Goal: Information Seeking & Learning: Learn about a topic

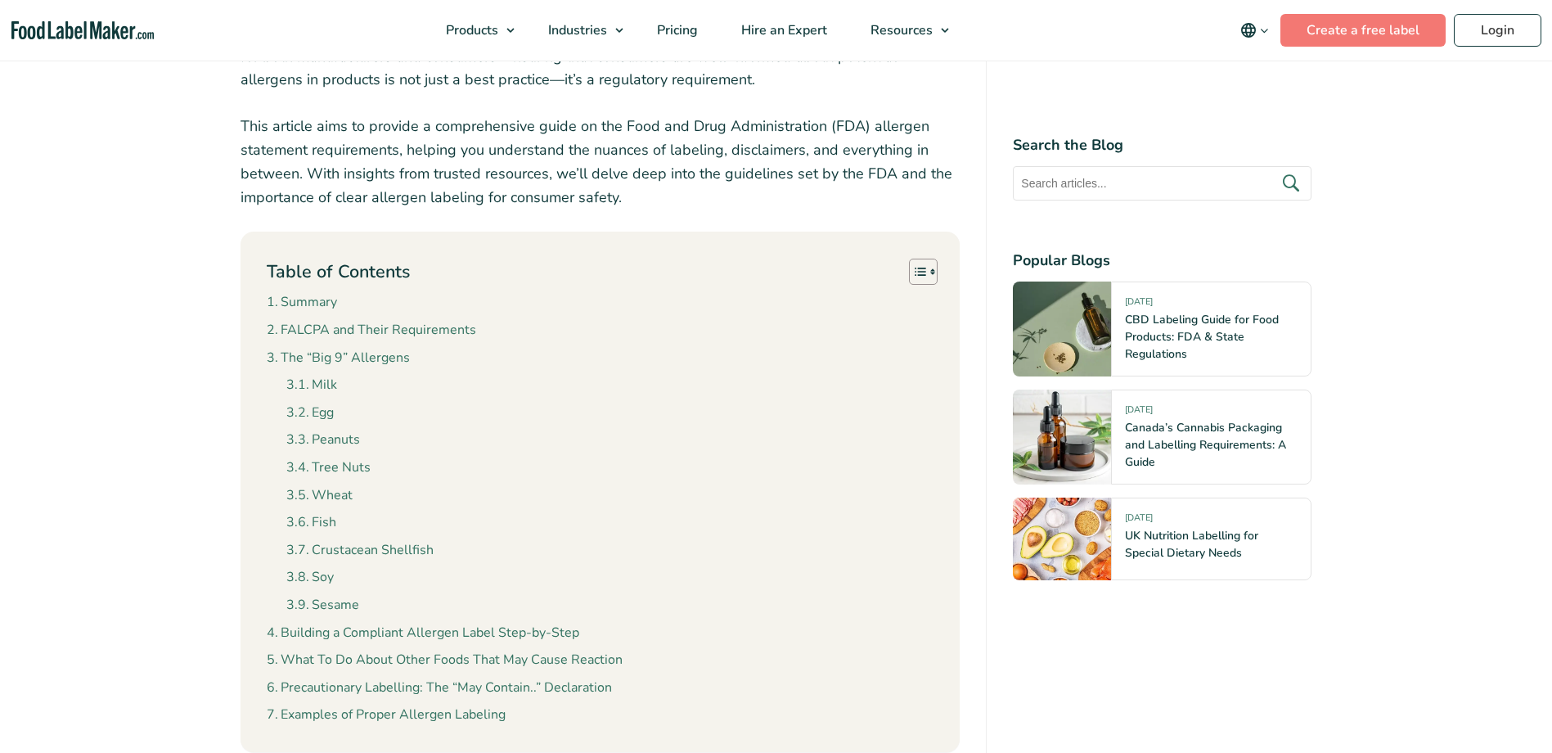
click at [332, 578] on link "Soy" at bounding box center [309, 577] width 47 height 21
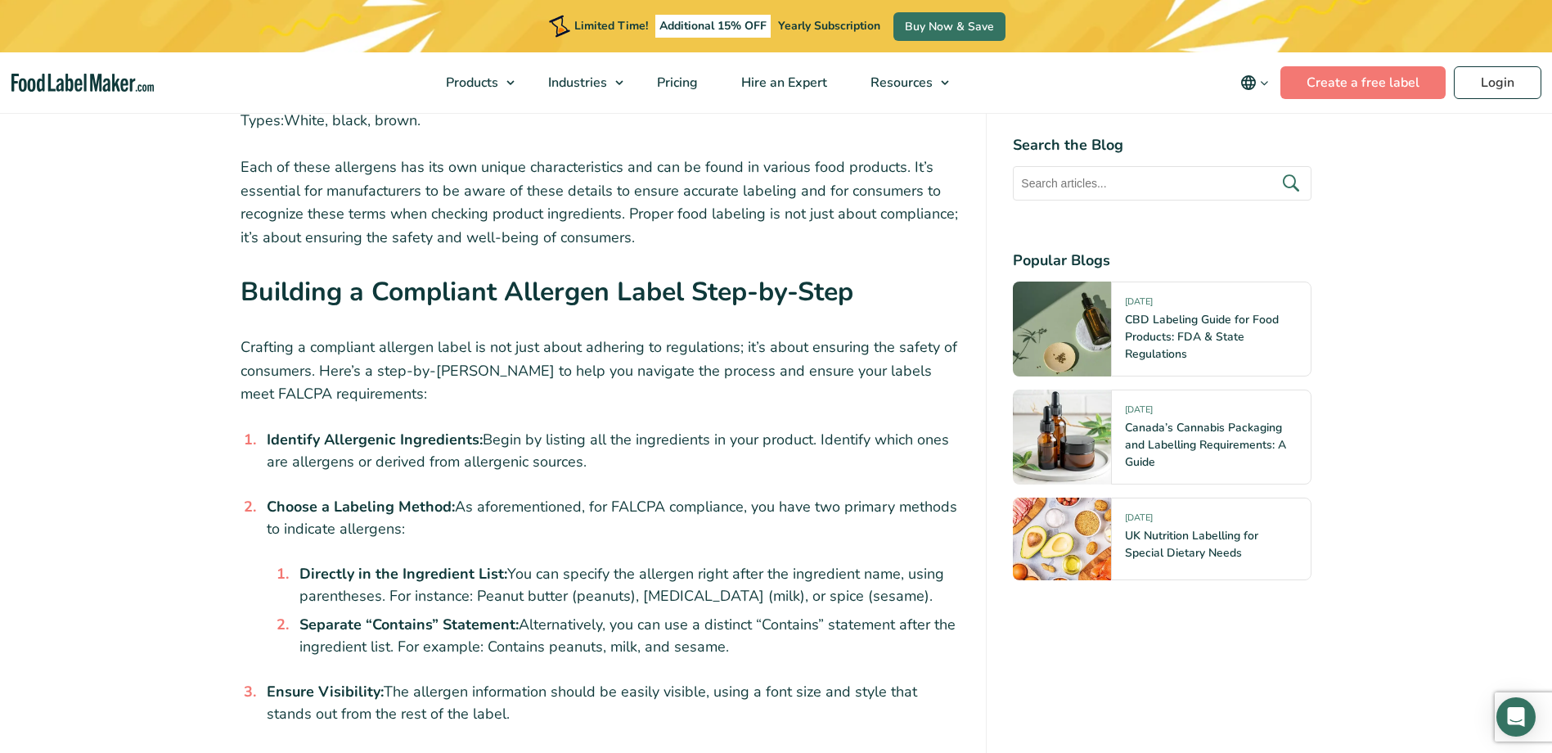
scroll to position [5943, 0]
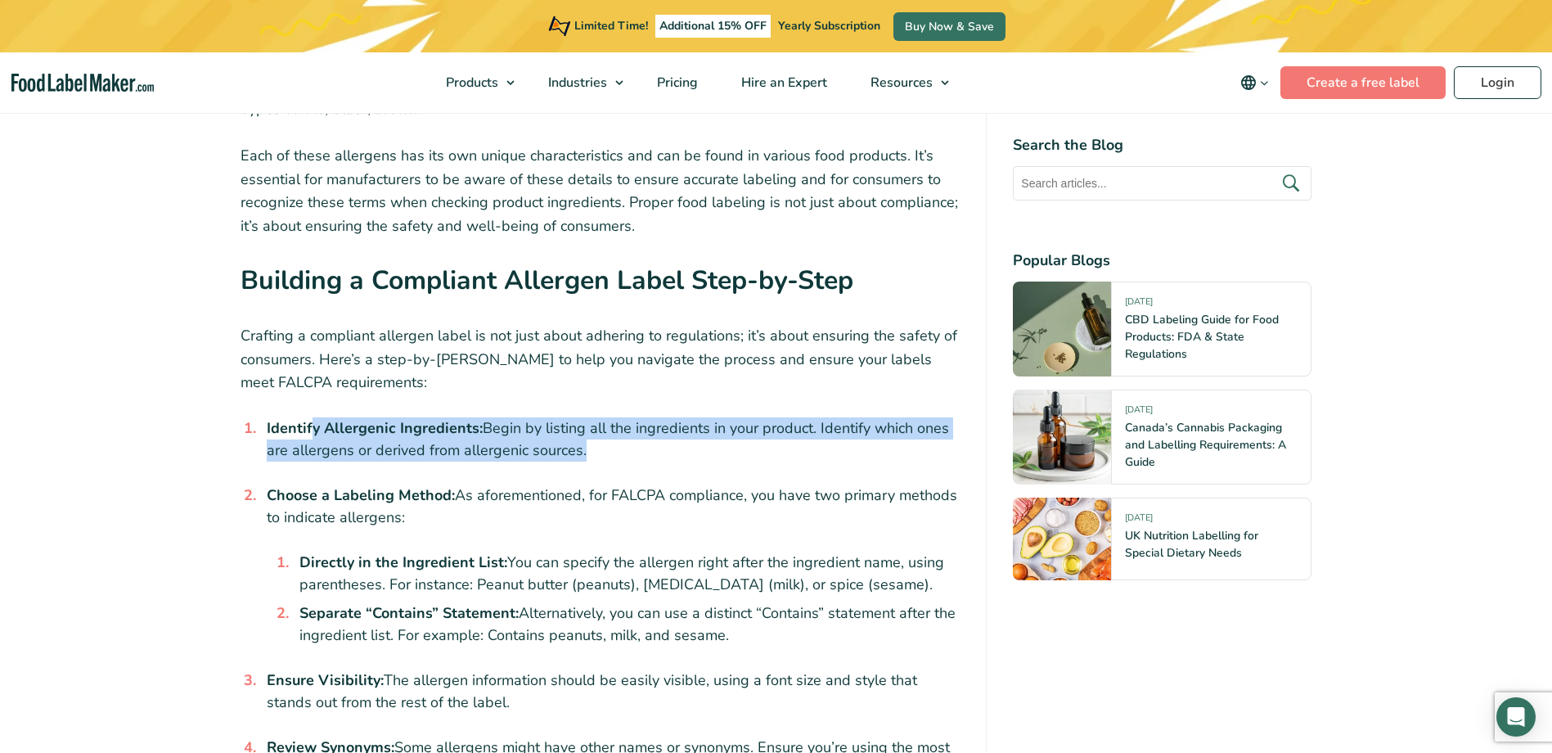
drag, startPoint x: 312, startPoint y: 399, endPoint x: 605, endPoint y: 430, distance: 295.3
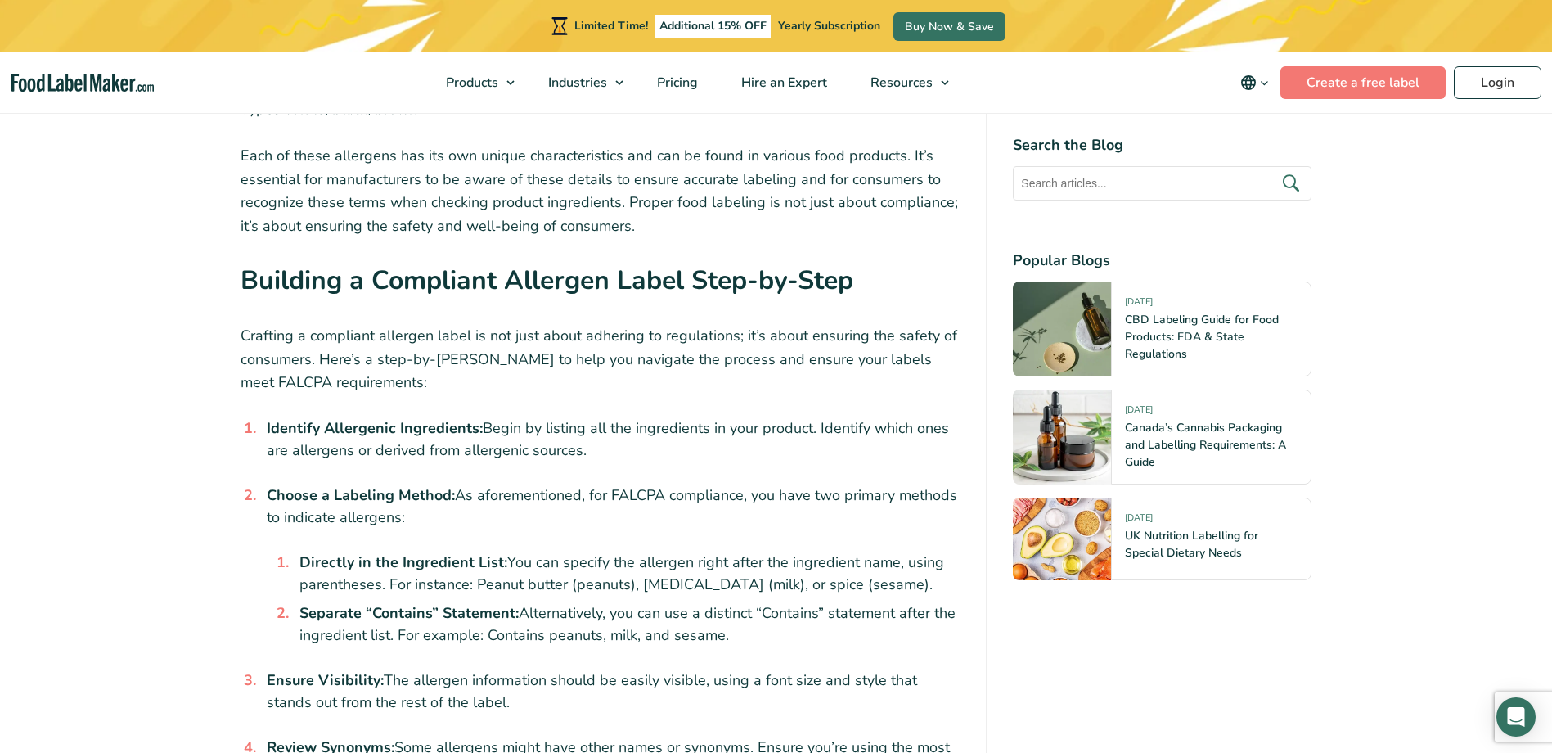
drag, startPoint x: 605, startPoint y: 430, endPoint x: 671, endPoint y: 568, distance: 153.0
click at [671, 602] on li "Separate “Contains” Statement: Alternatively, you can use a distinct “Contains”…" at bounding box center [627, 624] width 668 height 44
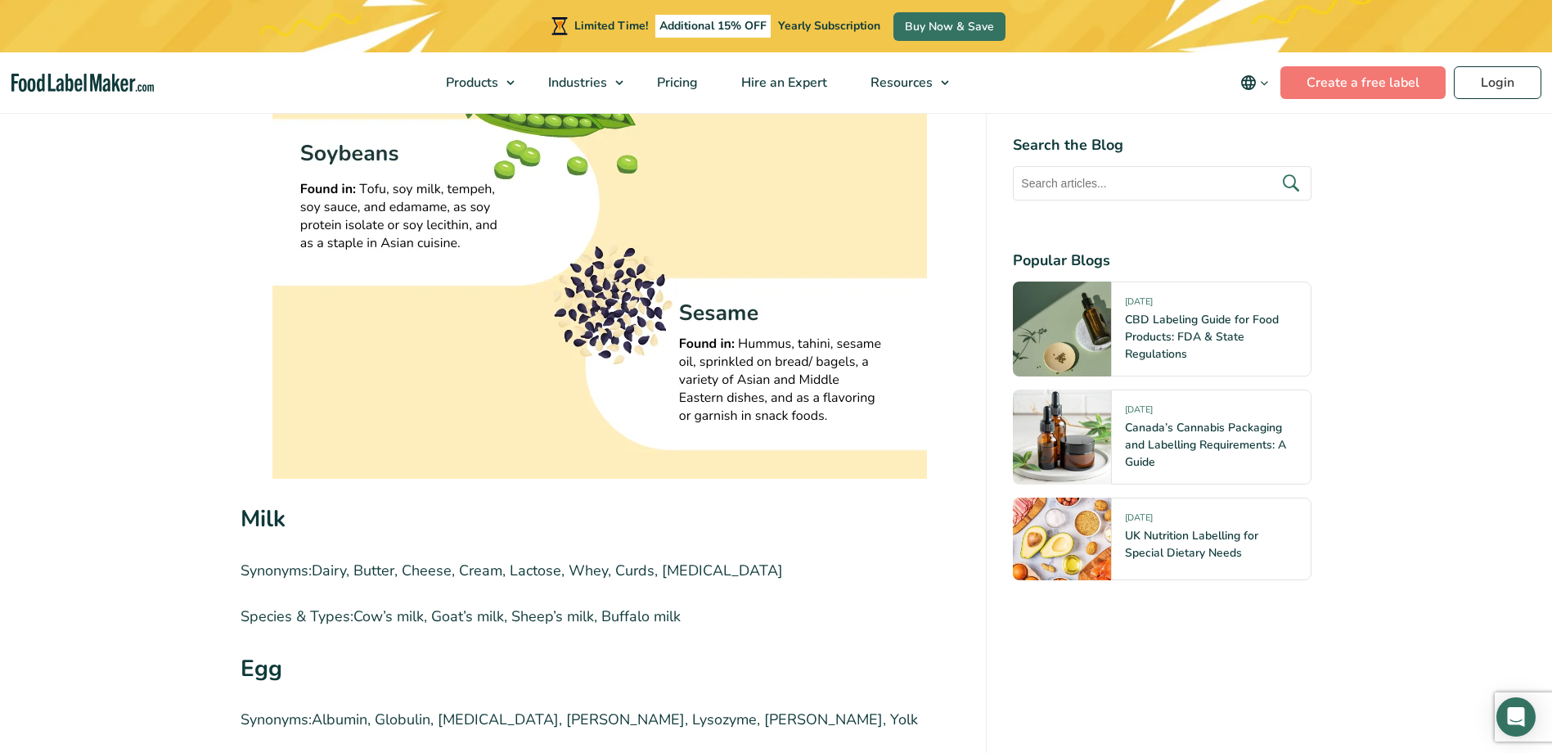
scroll to position [4225, 0]
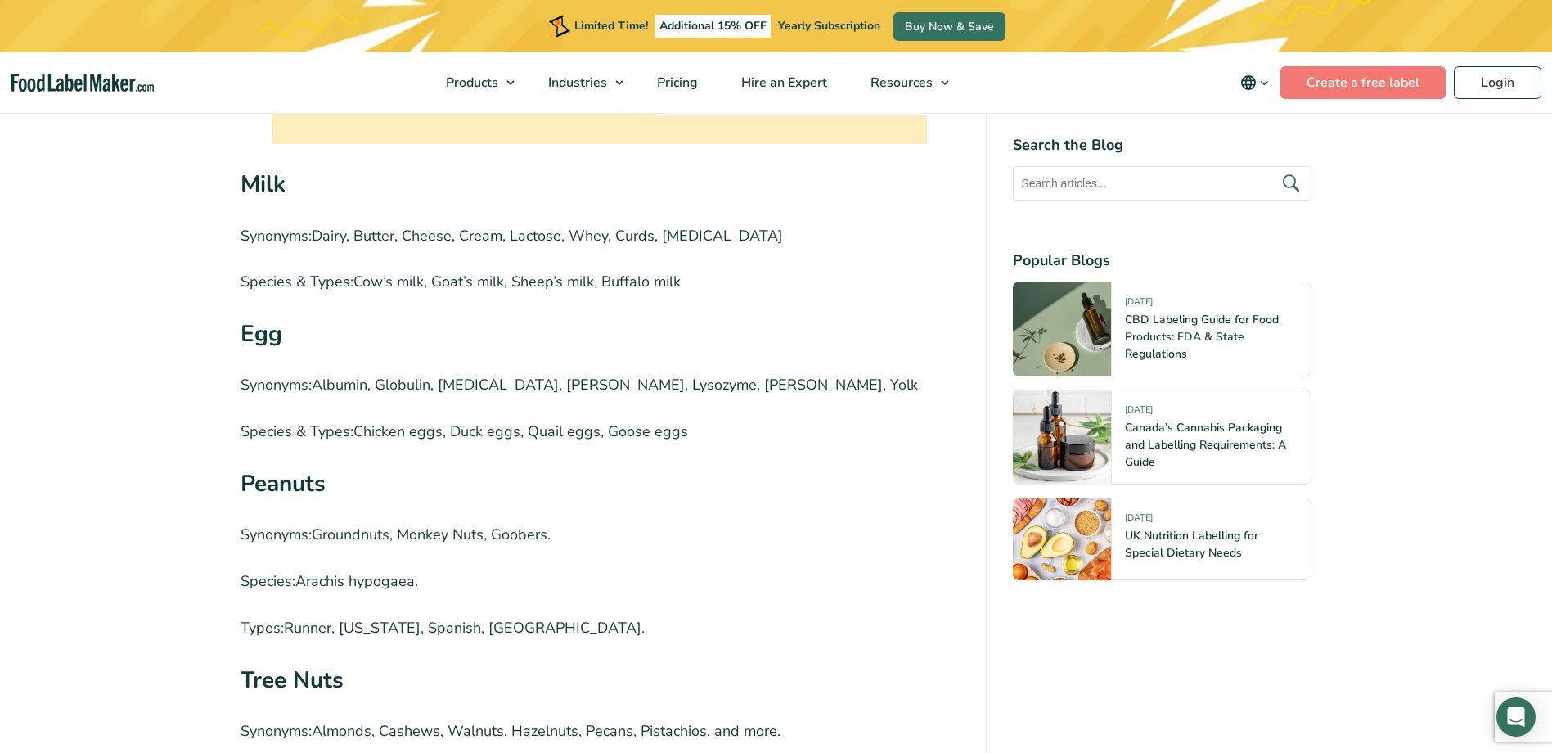
scroll to position [654, 0]
